Goal: Information Seeking & Learning: Learn about a topic

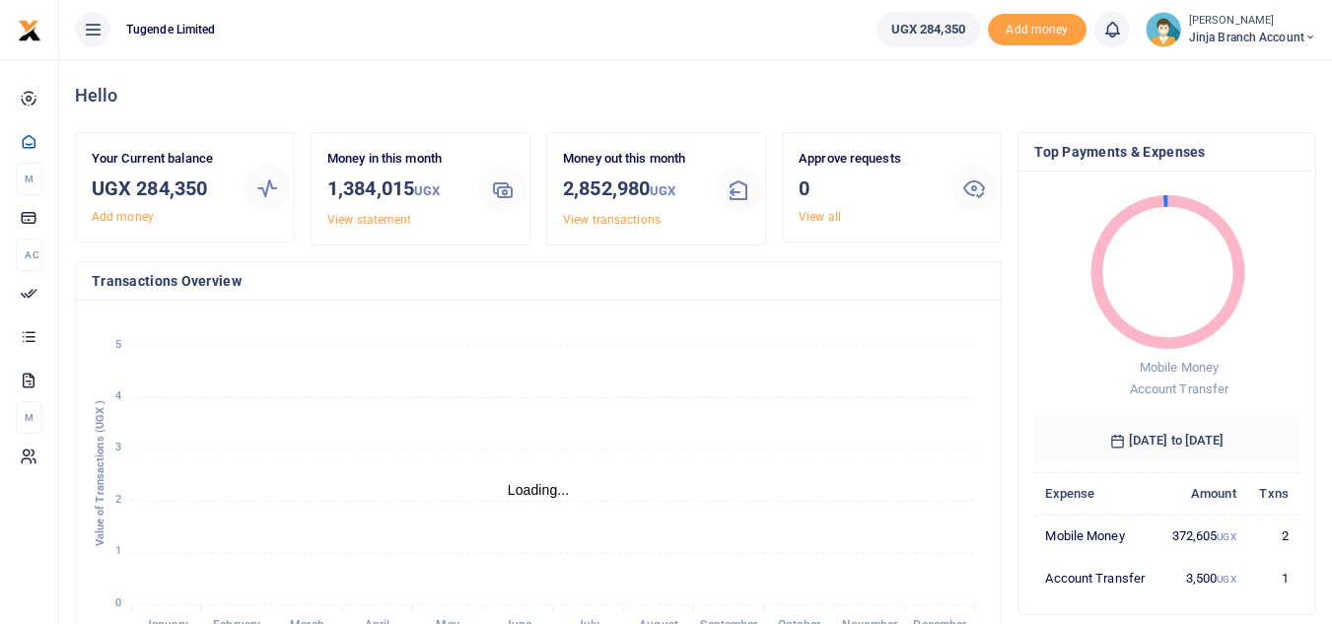
scroll to position [16, 16]
click at [919, 432] on icon "January January February February March March April April May May June June Jul…" at bounding box center [538, 478] width 893 height 325
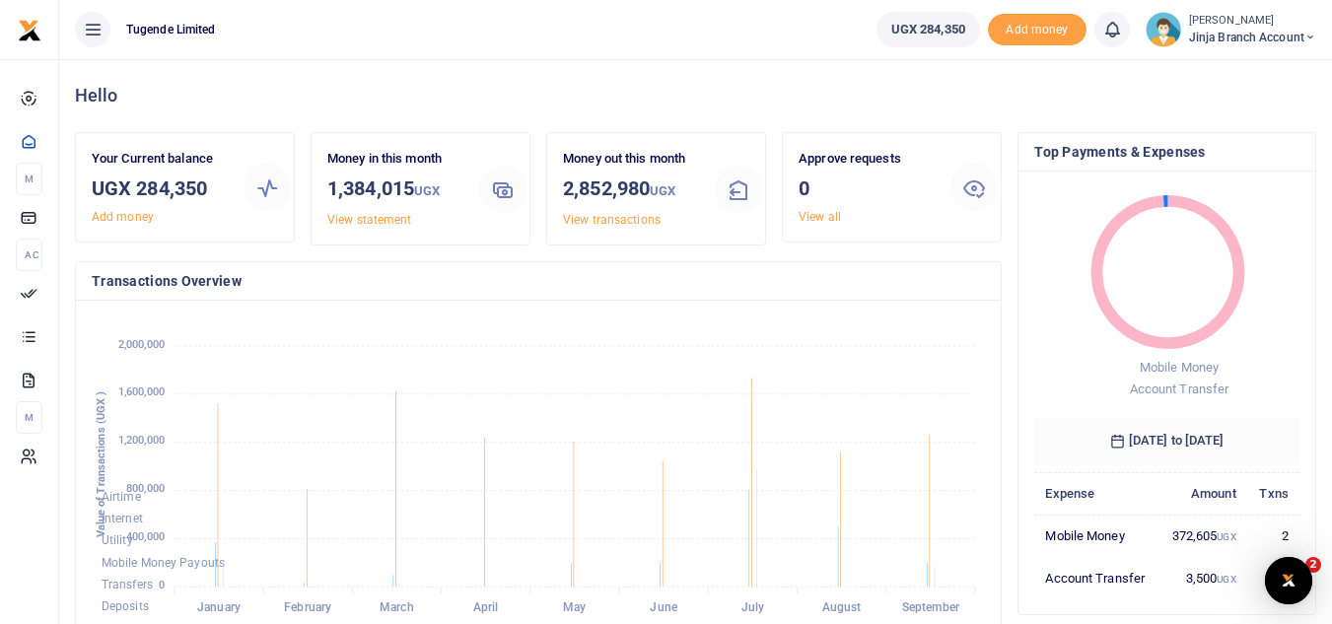
scroll to position [0, 0]
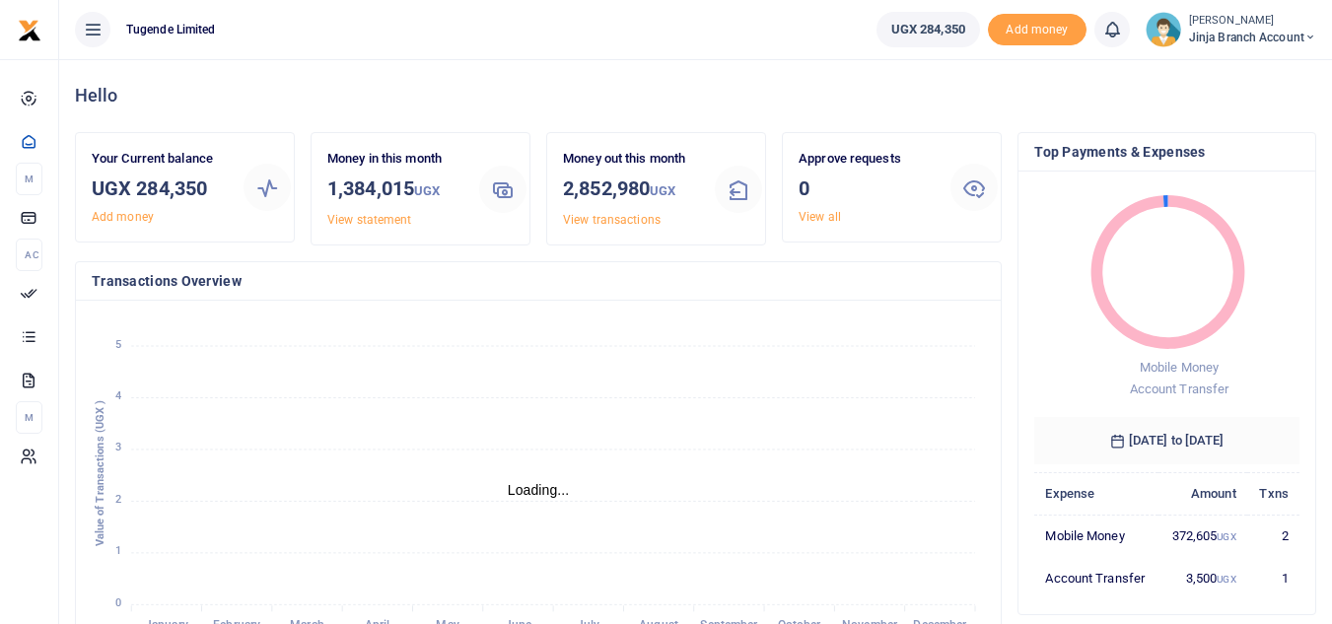
scroll to position [16, 16]
